Goal: Complete application form

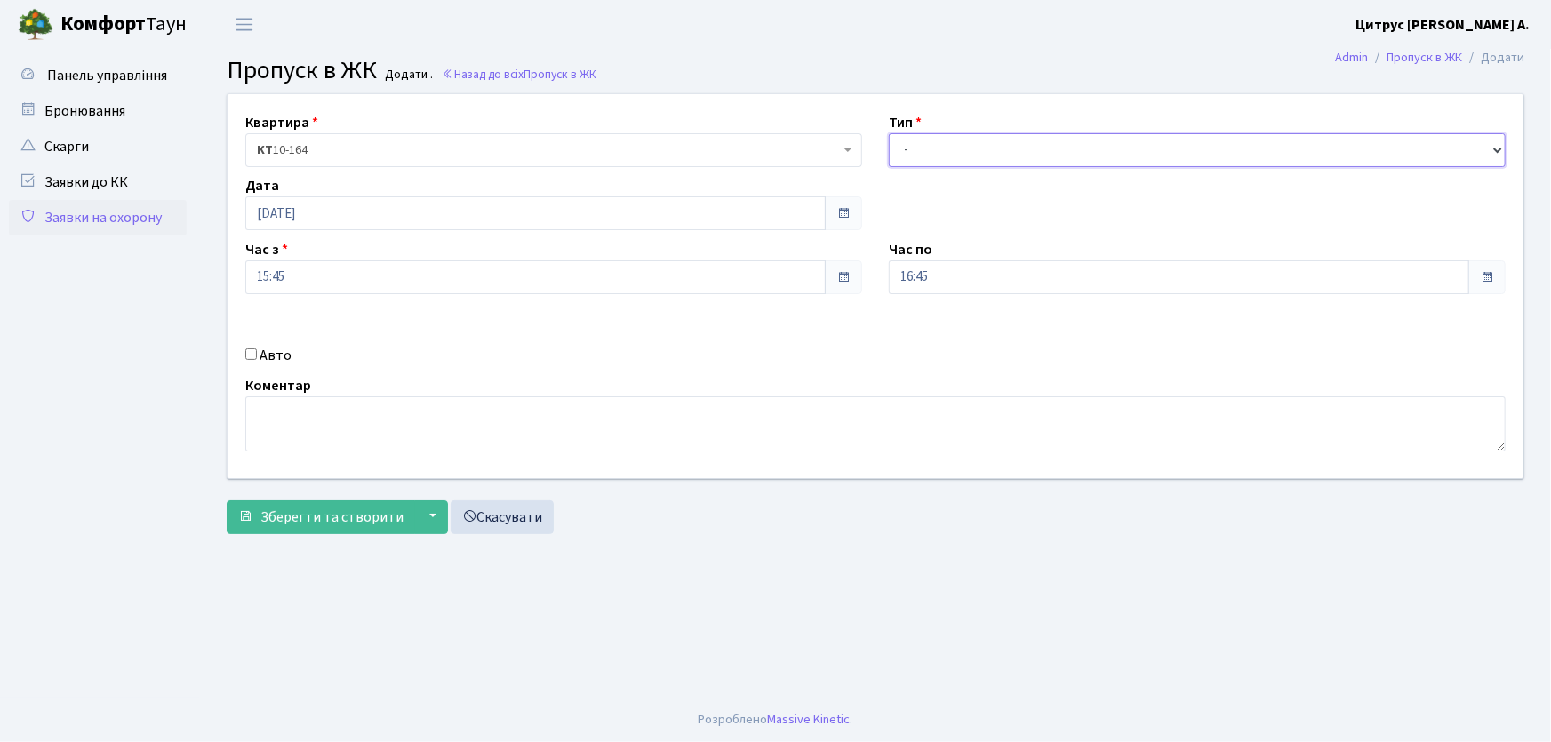
drag, startPoint x: 947, startPoint y: 149, endPoint x: 945, endPoint y: 169, distance: 19.7
click at [945, 156] on select "- Доставка Таксі Гості Сервіс" at bounding box center [1197, 150] width 617 height 34
select select "1"
click at [889, 133] on select "- Доставка Таксі Гості Сервіс" at bounding box center [1197, 150] width 617 height 34
drag, startPoint x: 927, startPoint y: 270, endPoint x: 872, endPoint y: 269, distance: 55.1
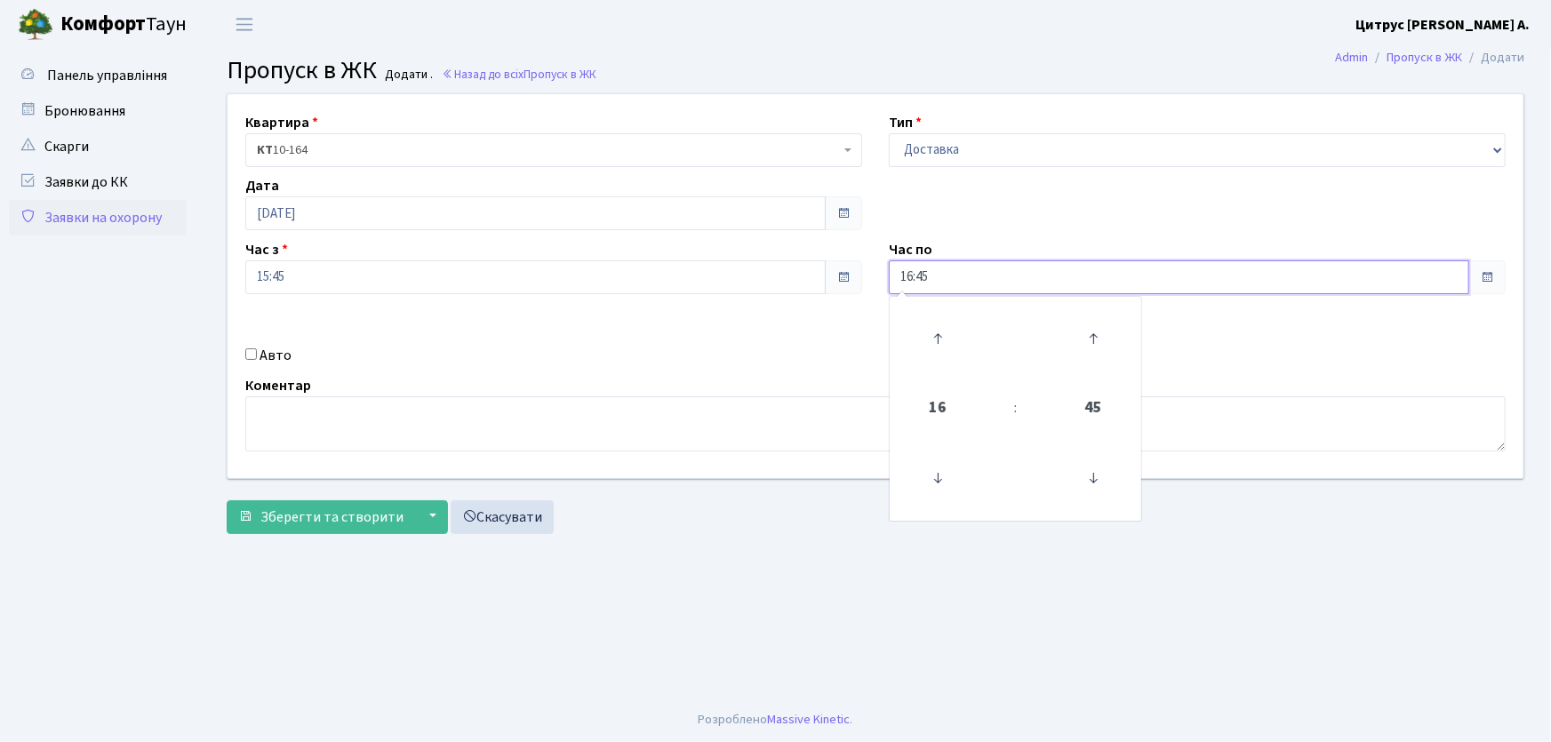
click at [872, 269] on div "Квартира <b>КТ</b>&nbsp;&nbsp;&nbsp;&nbsp;10-164 КТ 10-164 Тип - Доставка Таксі…" at bounding box center [875, 286] width 1323 height 384
type input "22:00"
click at [251, 353] on input "Авто" at bounding box center [251, 354] width 12 height 12
checkbox input "true"
type input "АВ2067ІВ"
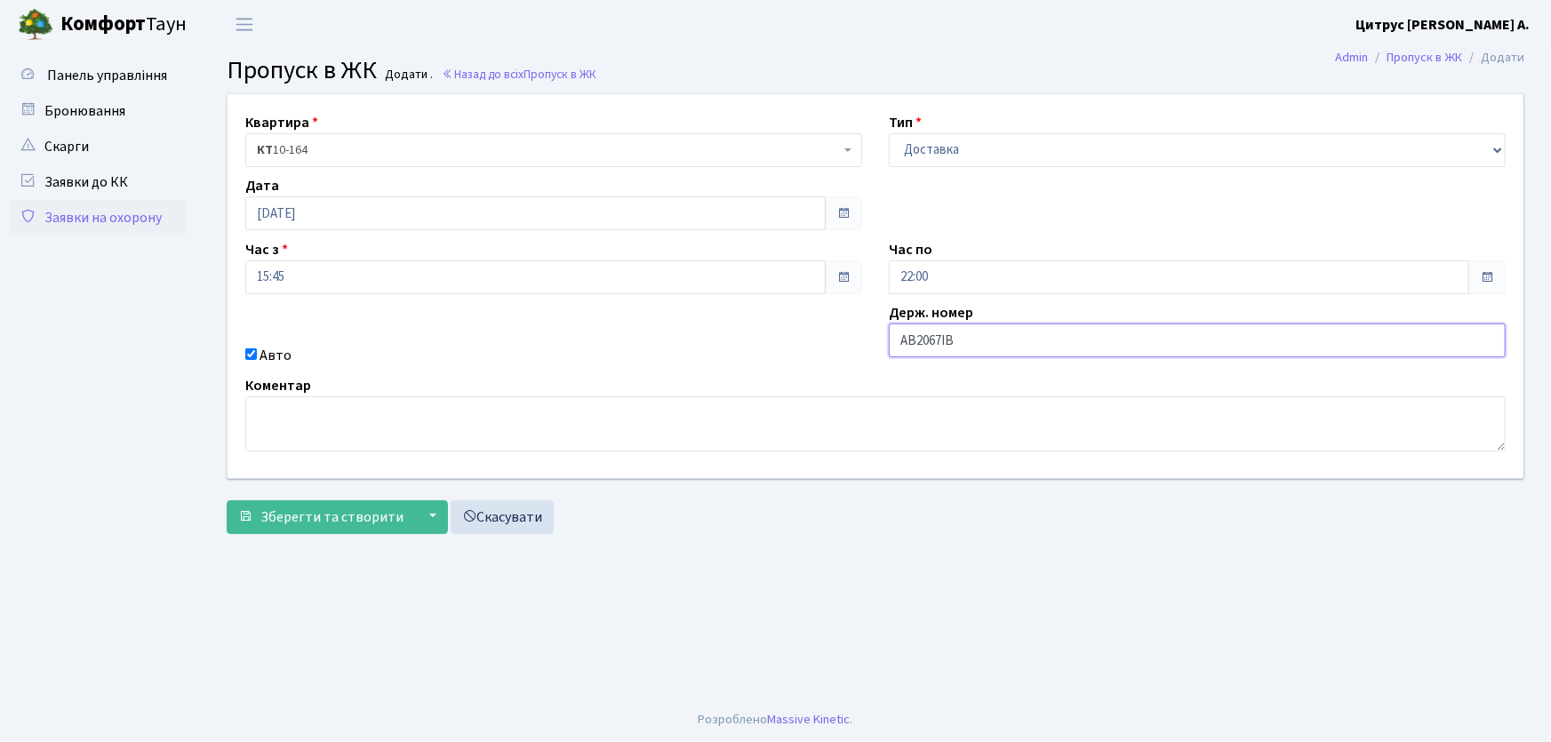
click at [227, 500] on button "Зберегти та створити" at bounding box center [321, 517] width 188 height 34
